Goal: Task Accomplishment & Management: Manage account settings

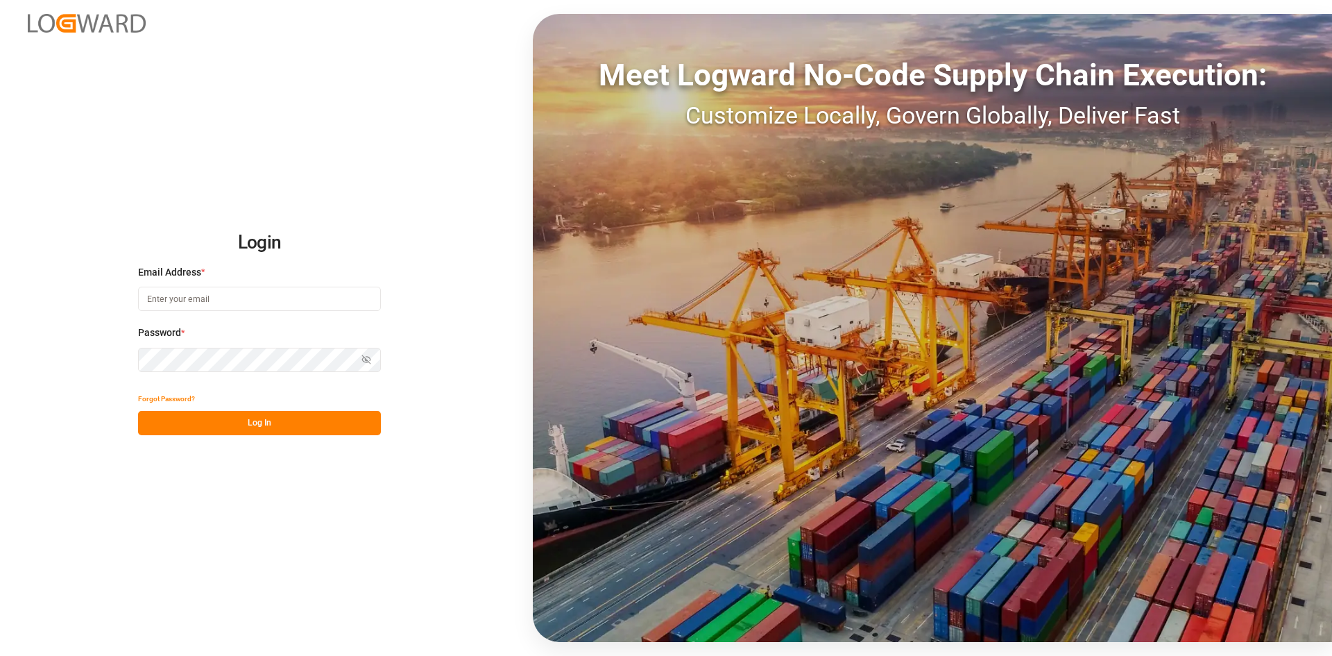
type input "[PERSON_NAME][EMAIL_ADDRESS][PERSON_NAME][DOMAIN_NAME]"
click at [273, 435] on div "Login Email Address * sandra.alexander@jamindustries.com Password * Show passwo…" at bounding box center [666, 328] width 1332 height 656
click at [250, 420] on button "Log In" at bounding box center [259, 423] width 243 height 24
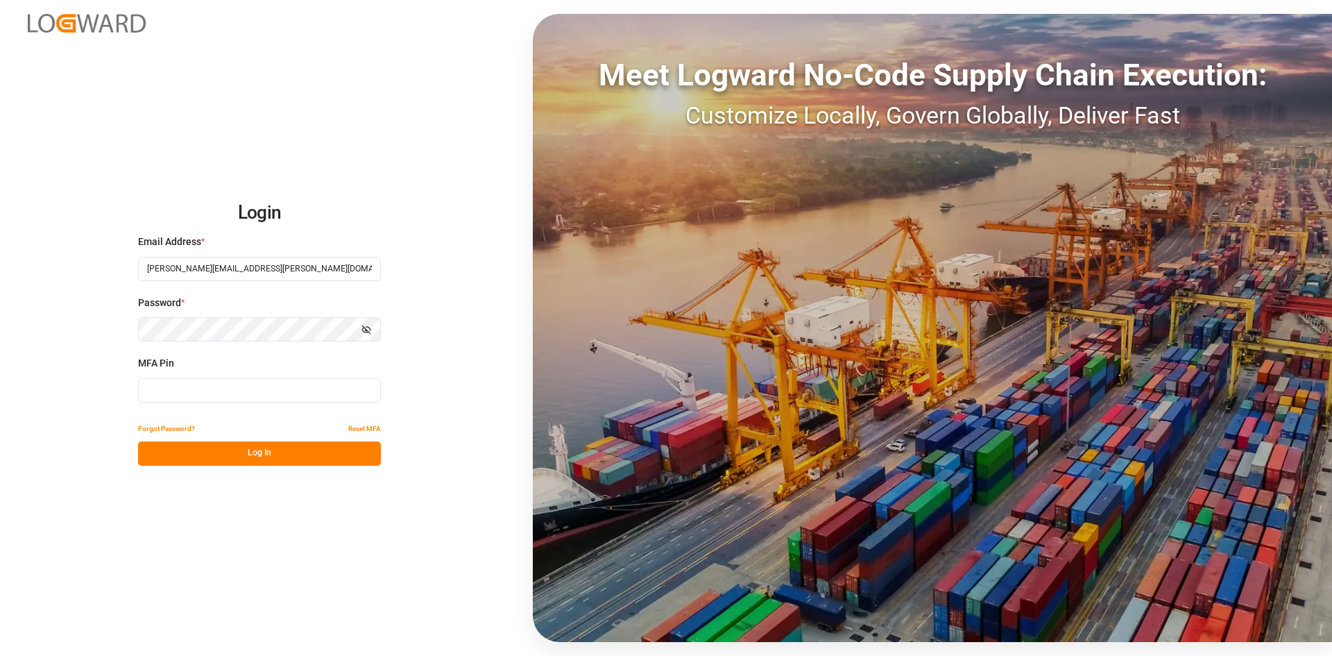
click at [220, 404] on div "MFA Pin" at bounding box center [259, 386] width 243 height 61
click at [184, 384] on input at bounding box center [259, 390] width 243 height 24
type input "842361"
click at [221, 452] on button "Log In" at bounding box center [259, 453] width 243 height 24
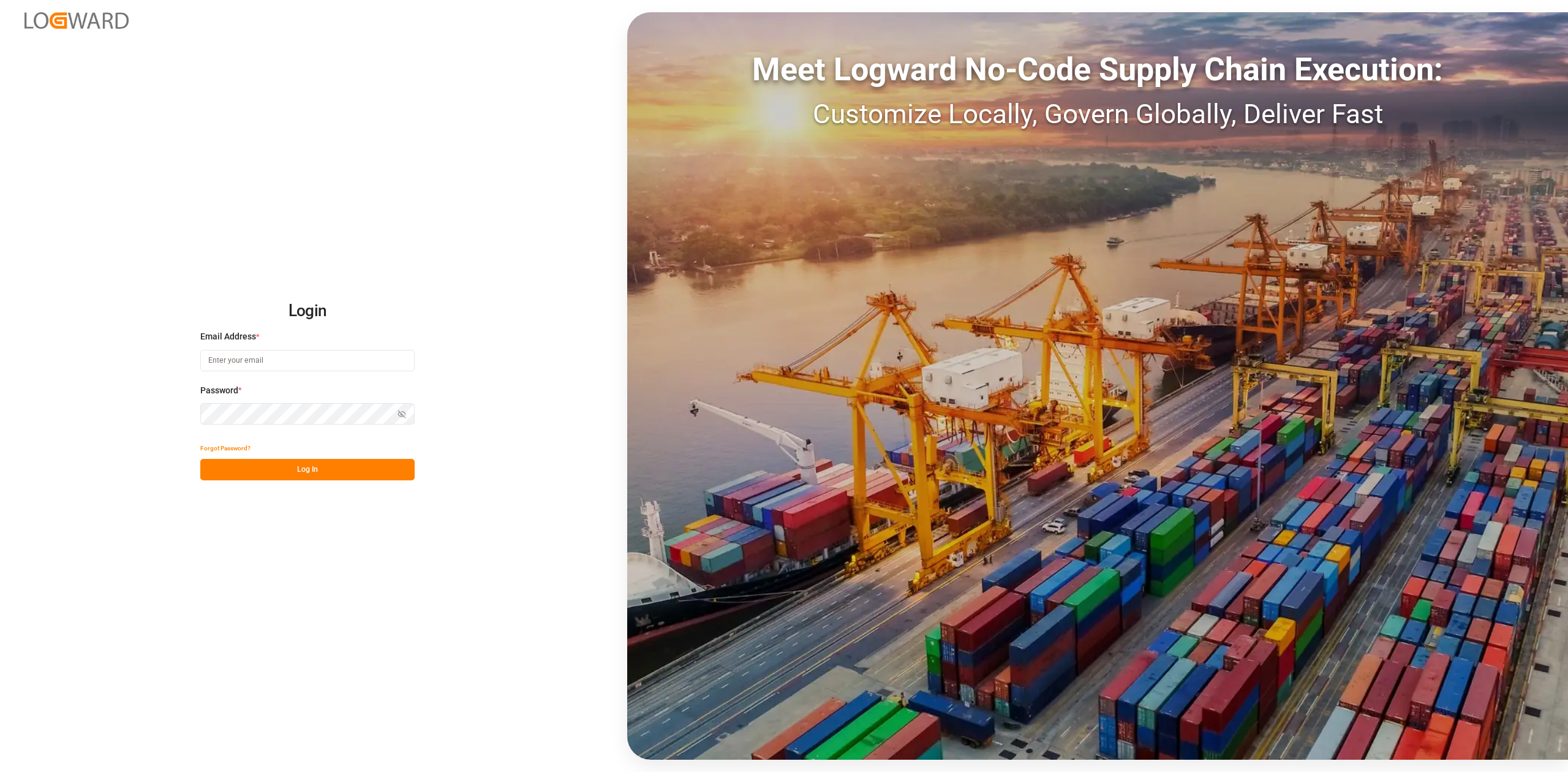
type input "[PERSON_NAME][EMAIL_ADDRESS][PERSON_NAME][DOMAIN_NAME]"
click at [295, 468] on button "Log In" at bounding box center [307, 470] width 215 height 21
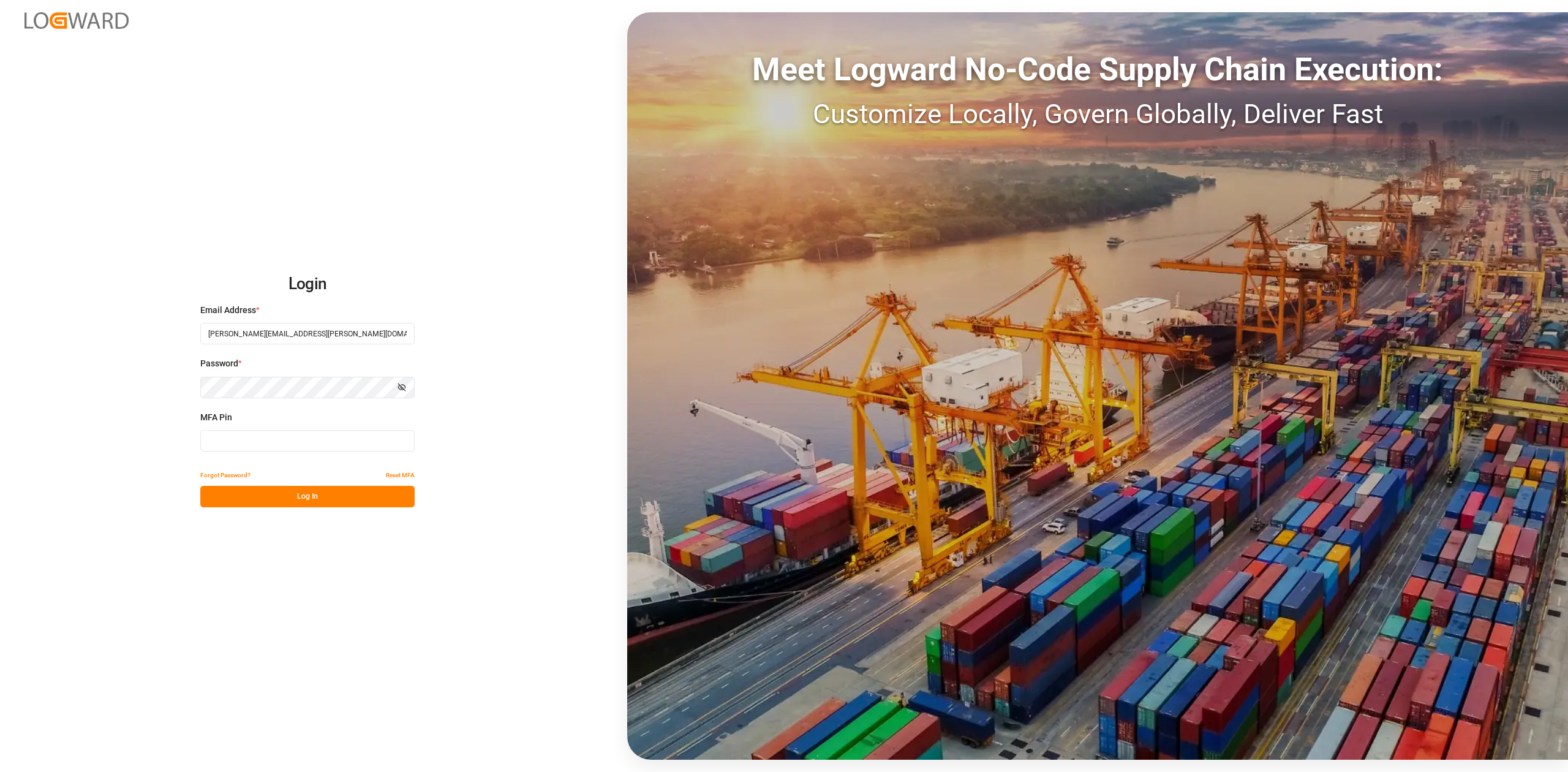
click at [277, 442] on input at bounding box center [307, 441] width 215 height 21
type input "217730"
click at [328, 500] on button "Log In" at bounding box center [307, 496] width 215 height 21
